Goal: Task Accomplishment & Management: Manage account settings

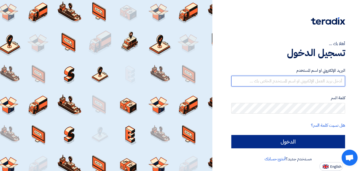
type input "[EMAIL_ADDRESS][DOMAIN_NAME]"
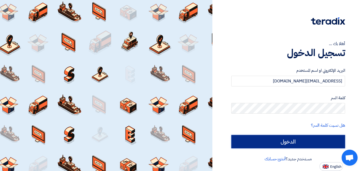
click at [299, 140] on input "الدخول" at bounding box center [289, 141] width 114 height 13
type input "Sign in"
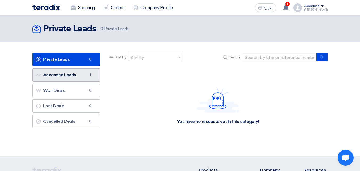
click at [89, 71] on link "Accessed Leads Accessed Leads 1" at bounding box center [66, 74] width 68 height 13
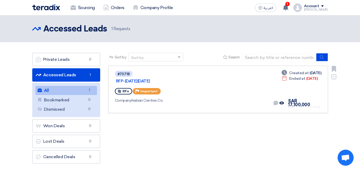
click at [209, 98] on div "Company Arabian Centres Co." at bounding box center [192, 101] width 154 height 6
click at [174, 79] on link "RFP-[DATE][DATE]" at bounding box center [182, 81] width 133 height 5
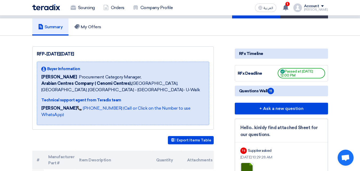
scroll to position [37, 0]
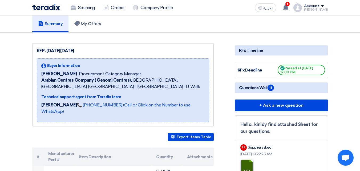
drag, startPoint x: 230, startPoint y: 141, endPoint x: 222, endPoint y: 144, distance: 8.2
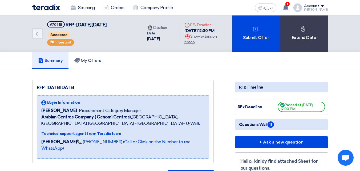
scroll to position [0, 0]
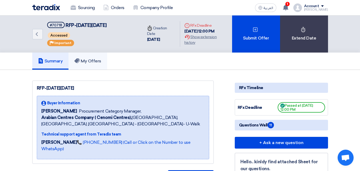
click at [89, 59] on h5 "My Offers" at bounding box center [87, 60] width 27 height 5
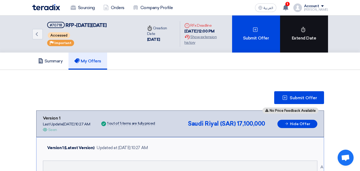
click at [288, 33] on div "Extend Date" at bounding box center [304, 33] width 48 height 37
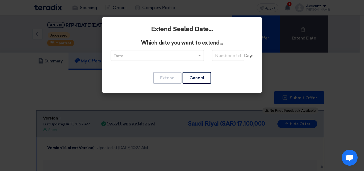
click at [289, 81] on modal-container "Extend Sealed Date... Which date you want to extend... Date... Days Extend Canc…" at bounding box center [182, 85] width 364 height 171
